Goal: Navigation & Orientation: Find specific page/section

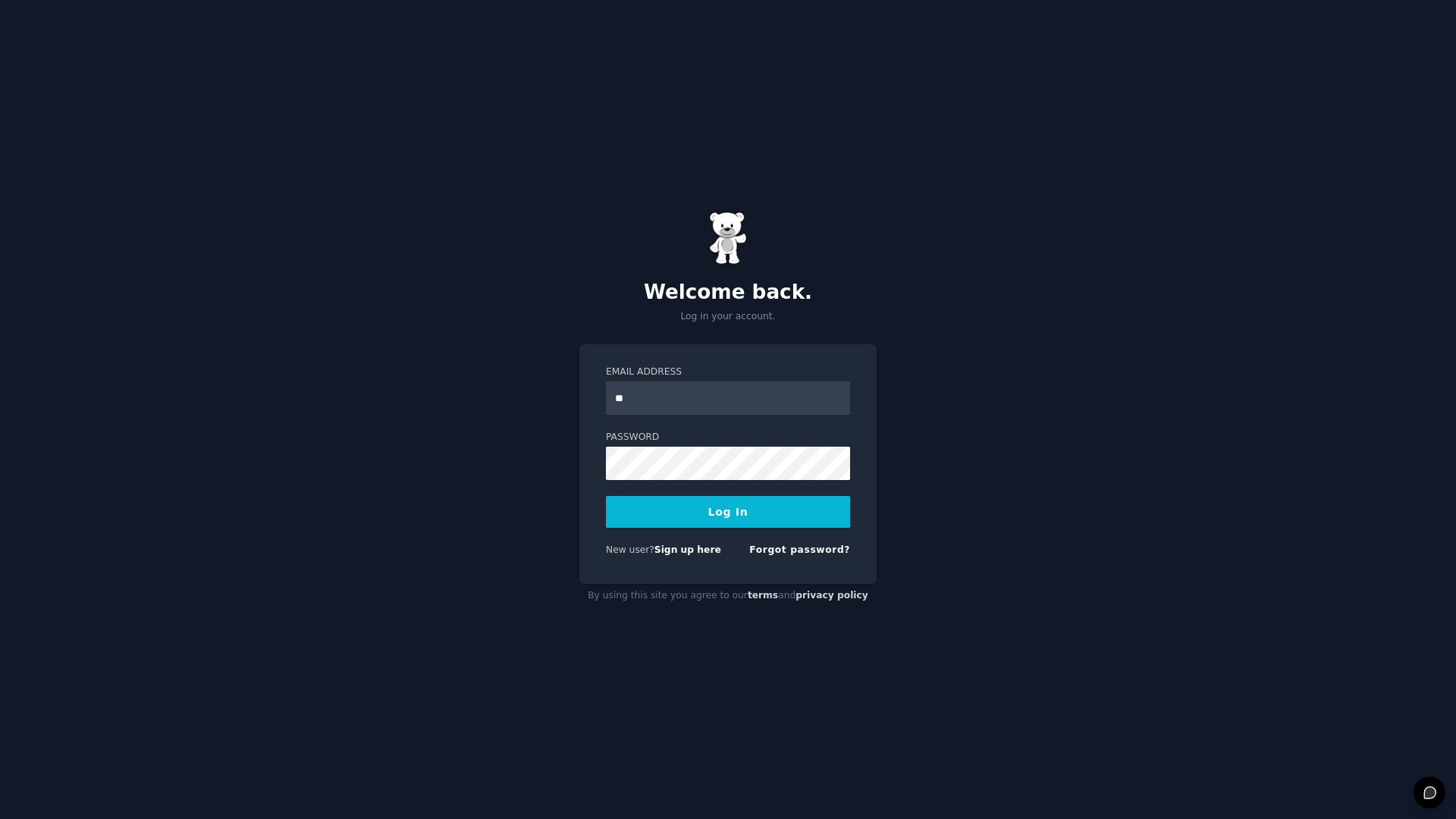
type input "**********"
click at [726, 507] on button "Log In" at bounding box center [728, 512] width 245 height 32
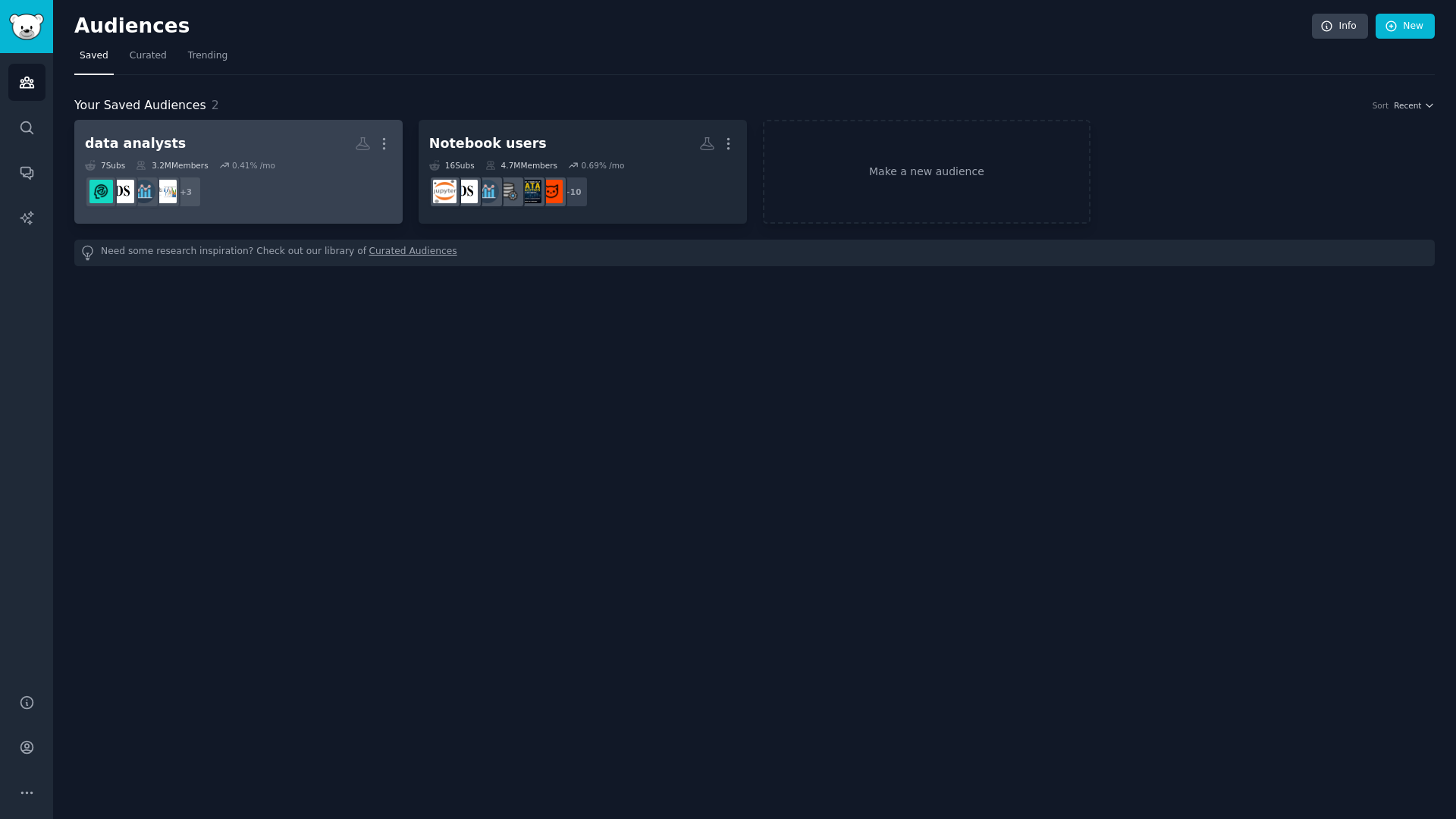
click at [267, 172] on dd "r/BusinessAnalytics + 3" at bounding box center [238, 192] width 307 height 42
